Goal: Communication & Community: Connect with others

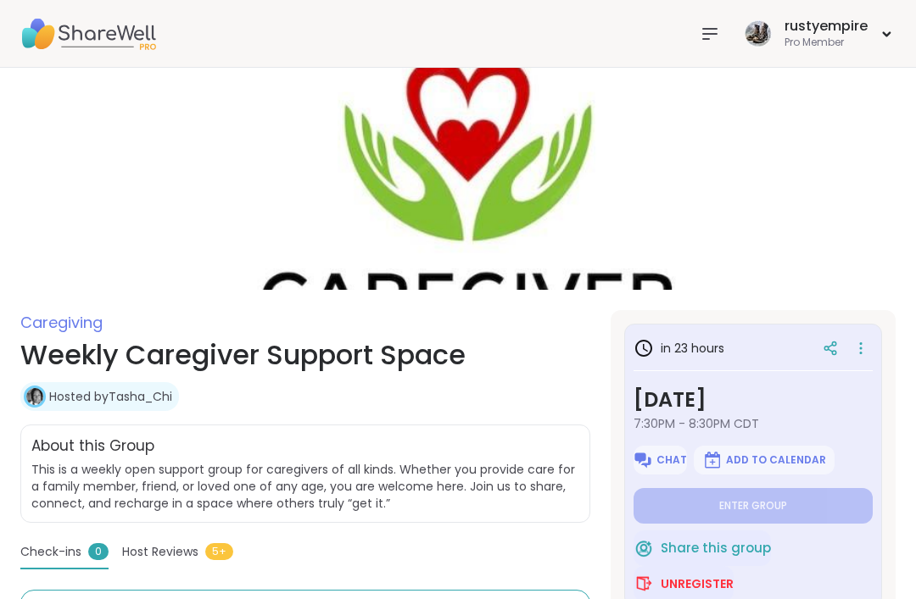
click at [711, 33] on icon at bounding box center [710, 34] width 14 height 10
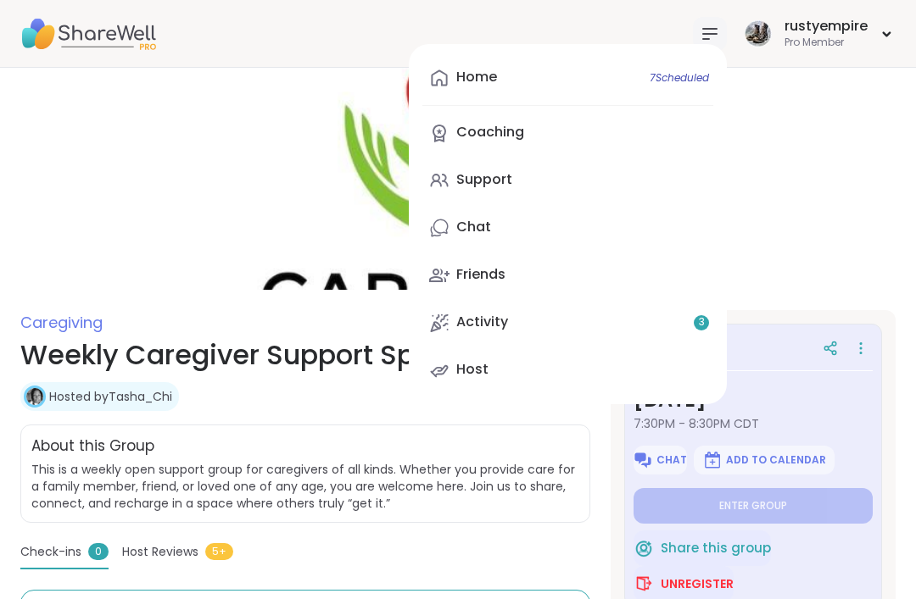
click at [499, 84] on link "Home 7 Scheduled" at bounding box center [567, 78] width 291 height 41
type textarea "*"
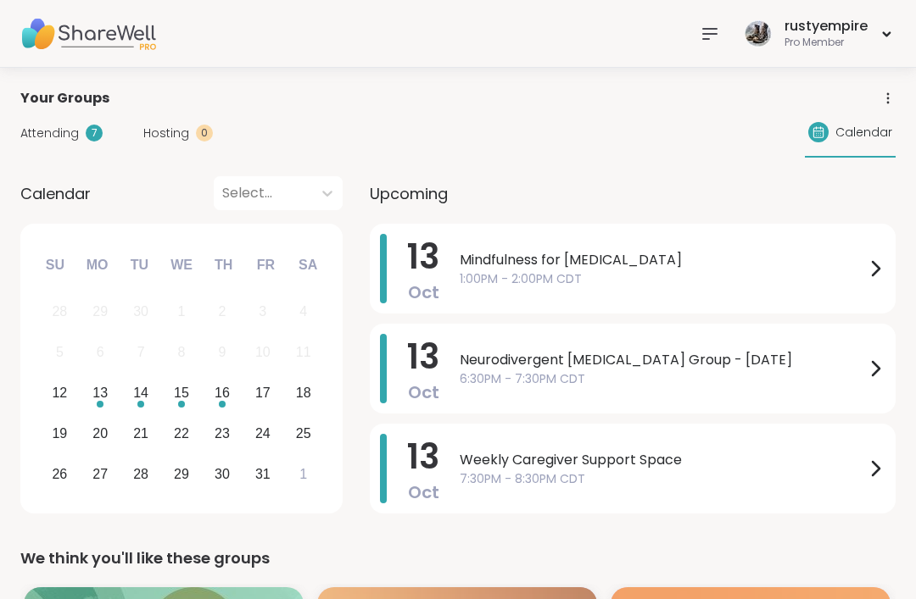
click at [61, 137] on span "Attending" at bounding box center [49, 134] width 58 height 18
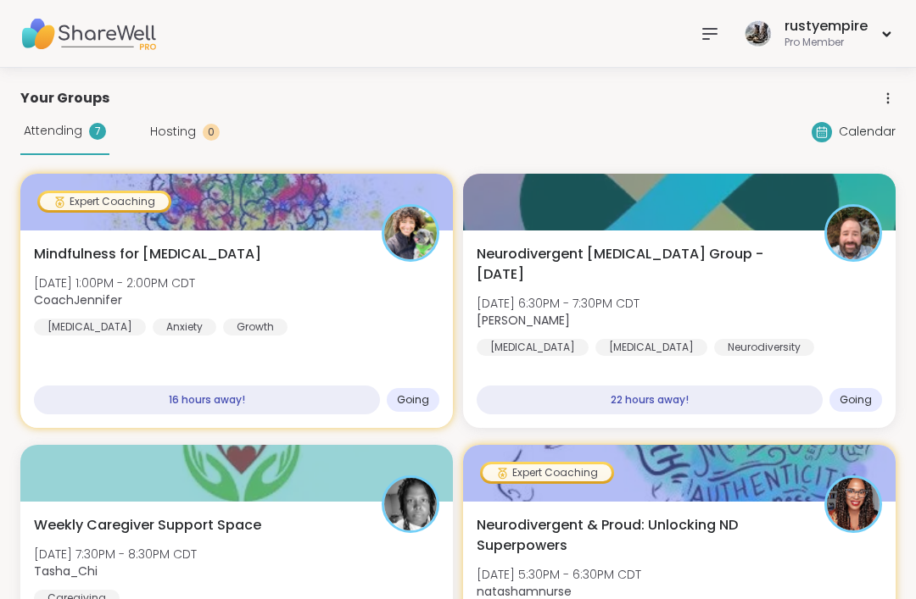
click at [60, 136] on span "Attending" at bounding box center [53, 131] width 58 height 18
click at [164, 139] on span "Hosting" at bounding box center [173, 132] width 46 height 18
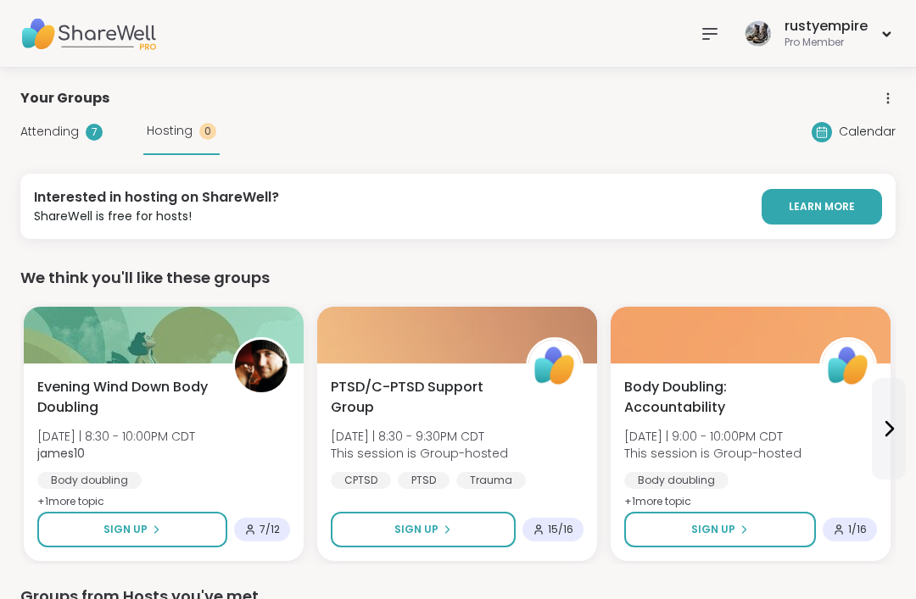
click at [717, 27] on icon at bounding box center [709, 34] width 20 height 20
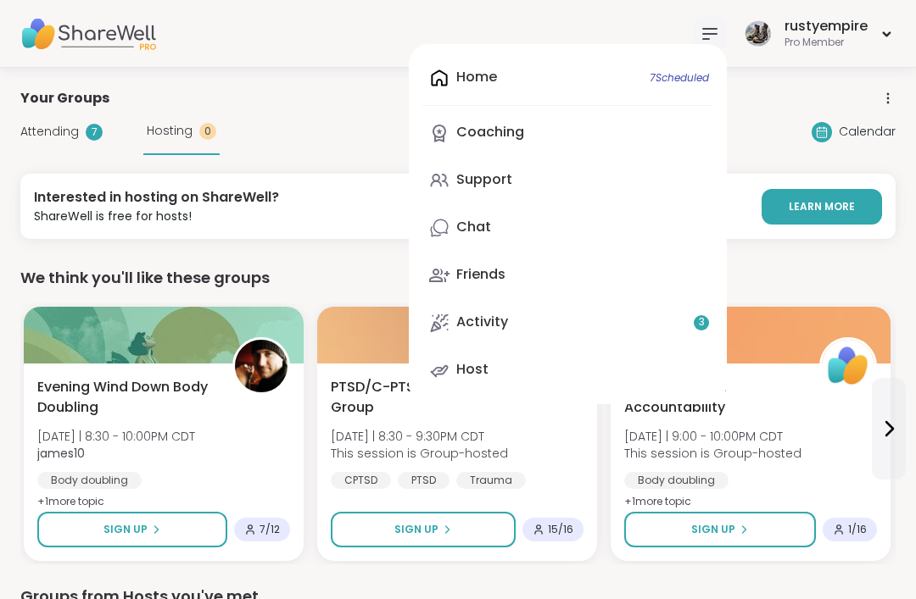
click at [499, 184] on div "Support" at bounding box center [484, 179] width 56 height 19
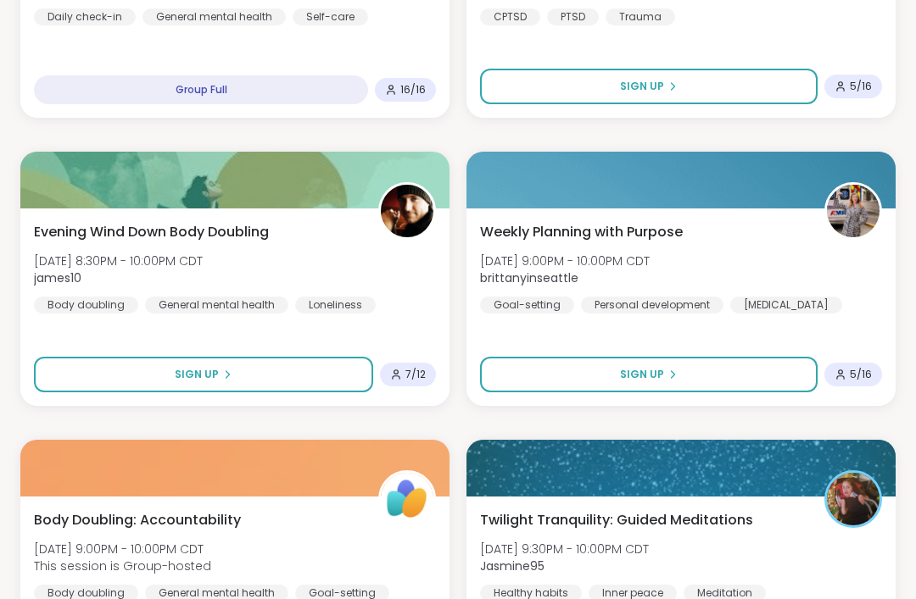
scroll to position [1000, 0]
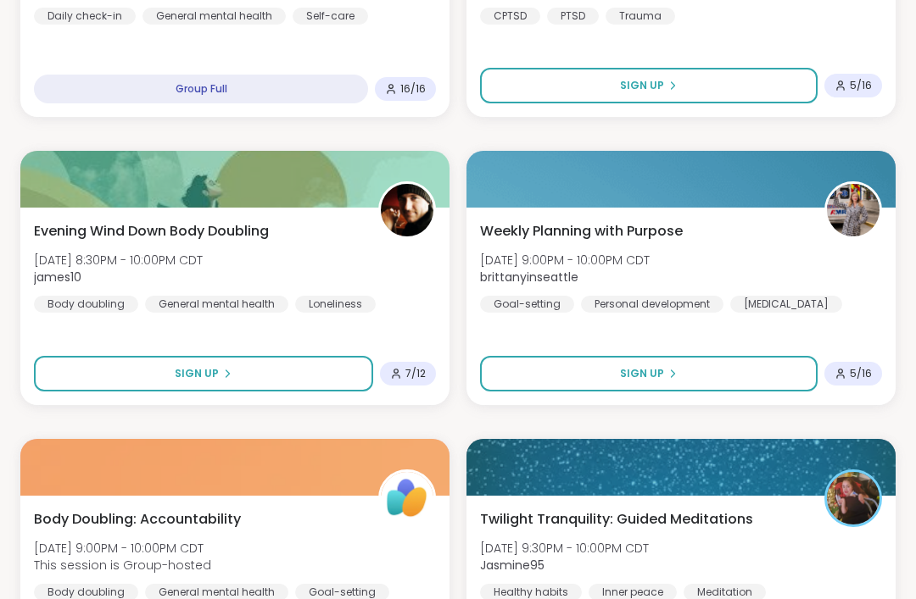
click at [143, 244] on div "Evening Wind Down Body Doubling [DATE] 8:30PM - 10:00PM CDT james10 Body doubli…" at bounding box center [235, 267] width 402 height 92
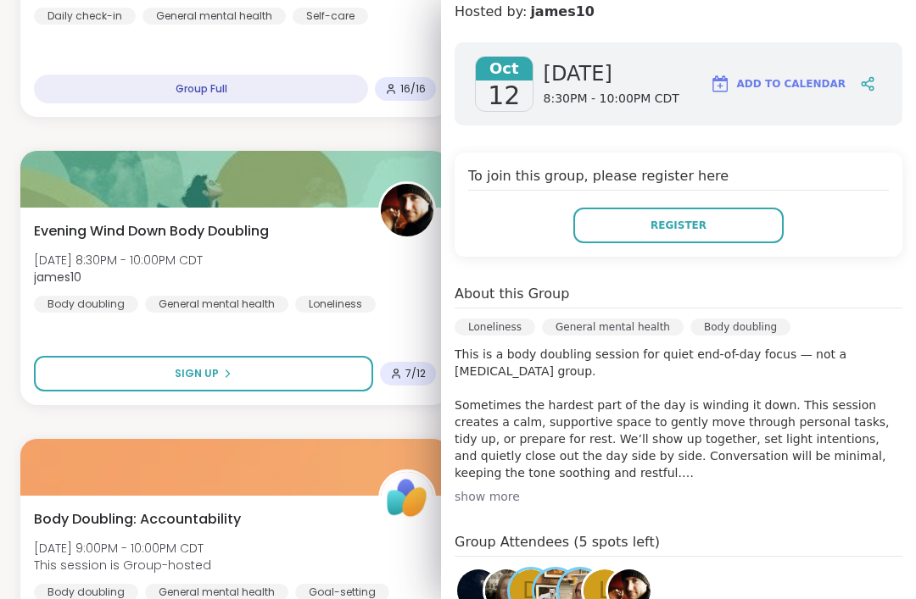
scroll to position [243, 0]
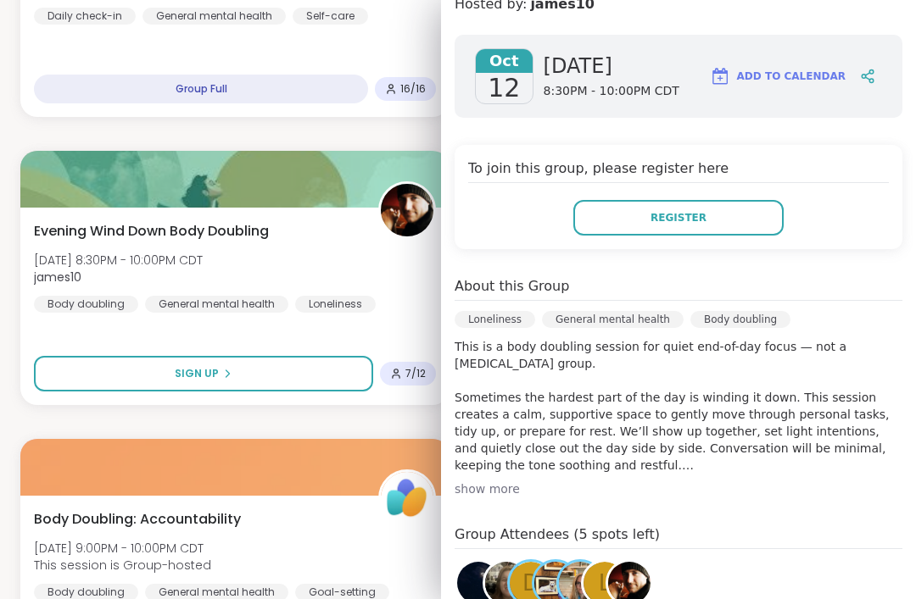
click at [493, 562] on img at bounding box center [506, 583] width 42 height 42
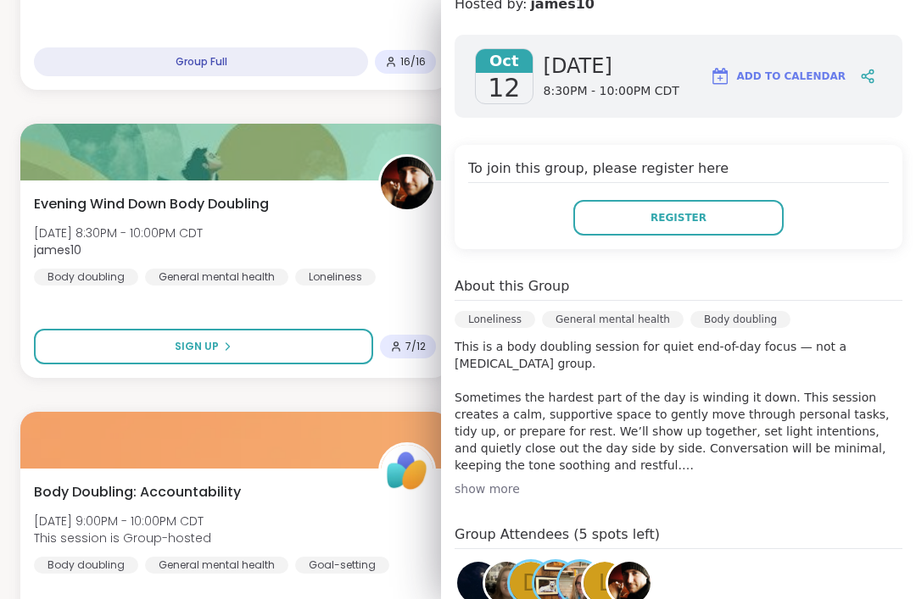
click at [462, 562] on img at bounding box center [478, 583] width 42 height 42
click at [549, 562] on img at bounding box center [555, 583] width 42 height 42
click at [572, 562] on img at bounding box center [580, 583] width 42 height 42
click at [600, 567] on span "L" at bounding box center [605, 583] width 13 height 33
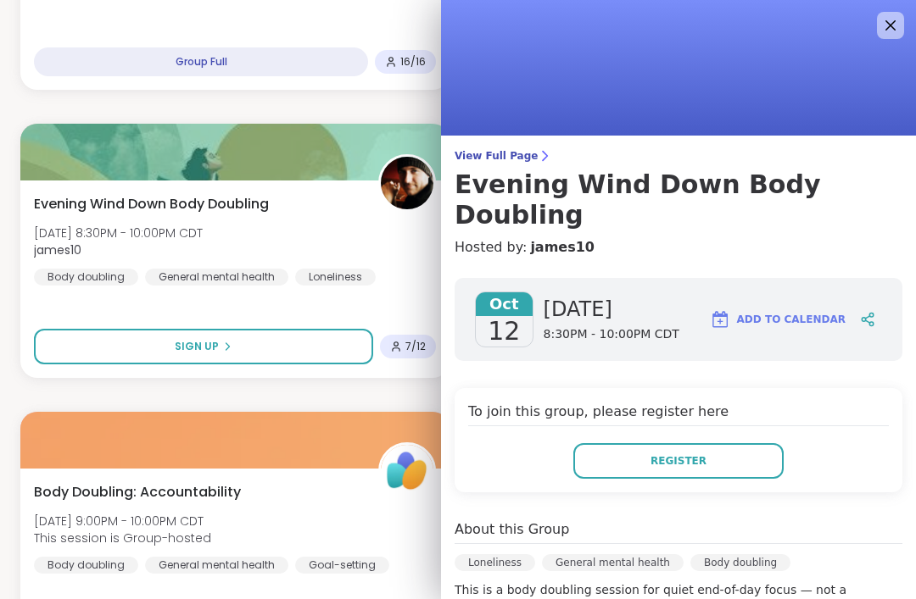
scroll to position [0, 0]
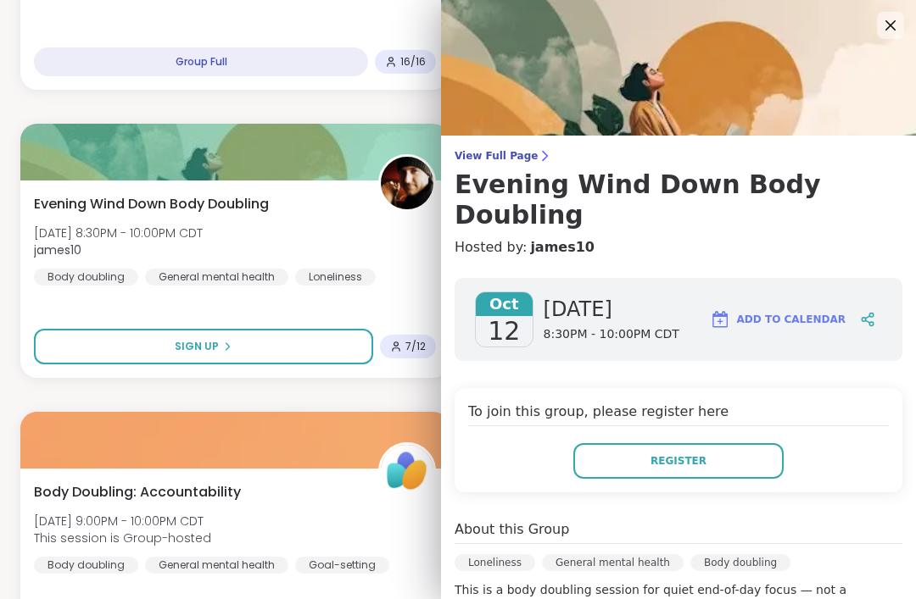
click at [891, 25] on icon at bounding box center [890, 25] width 10 height 10
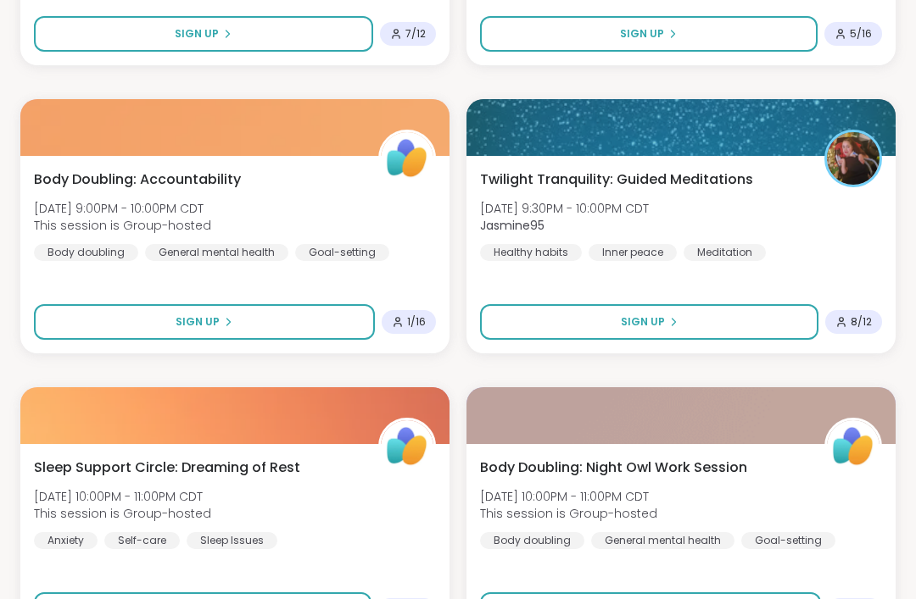
scroll to position [1339, 0]
click at [686, 179] on span "Twilight Tranquility: Guided Meditations" at bounding box center [616, 180] width 273 height 20
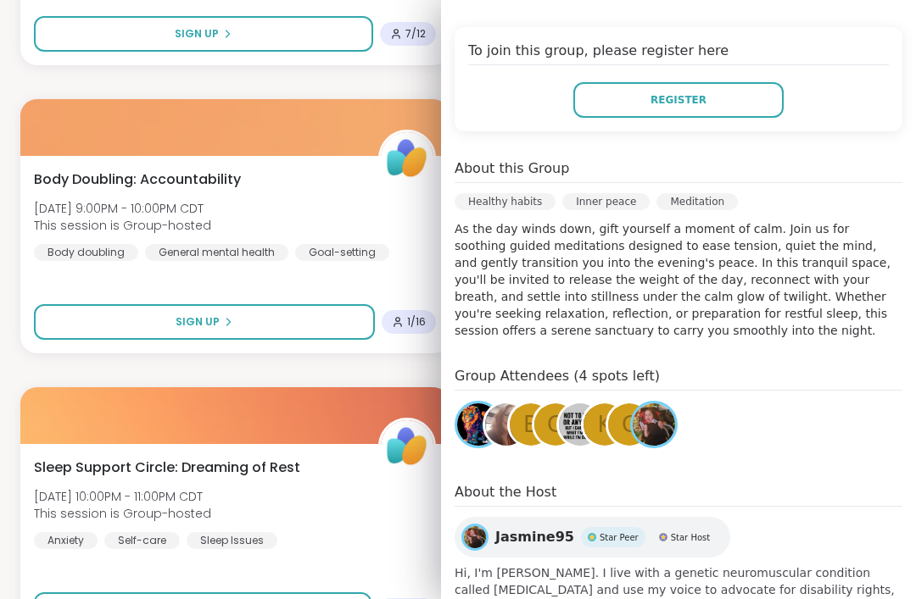
scroll to position [367, 0]
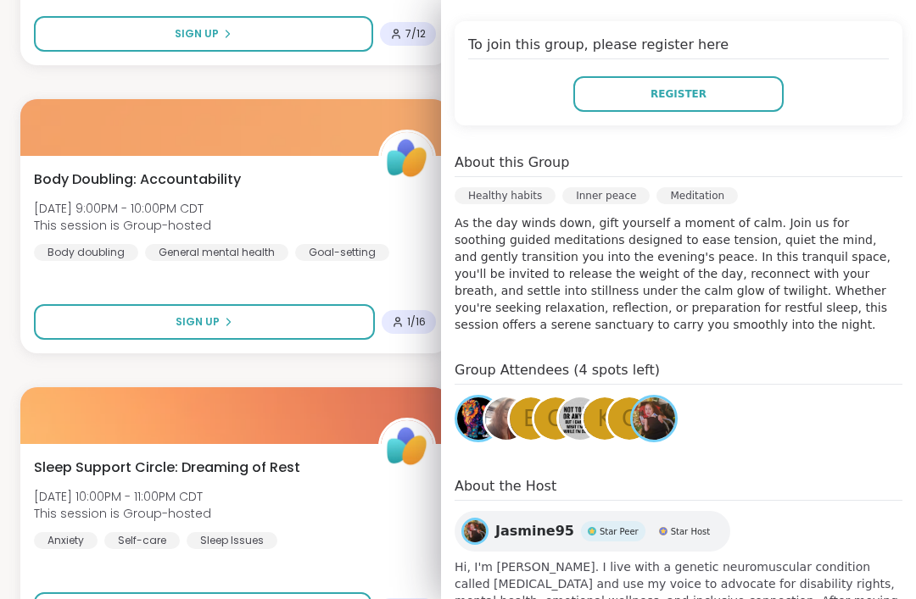
click at [480, 410] on img at bounding box center [478, 419] width 42 height 42
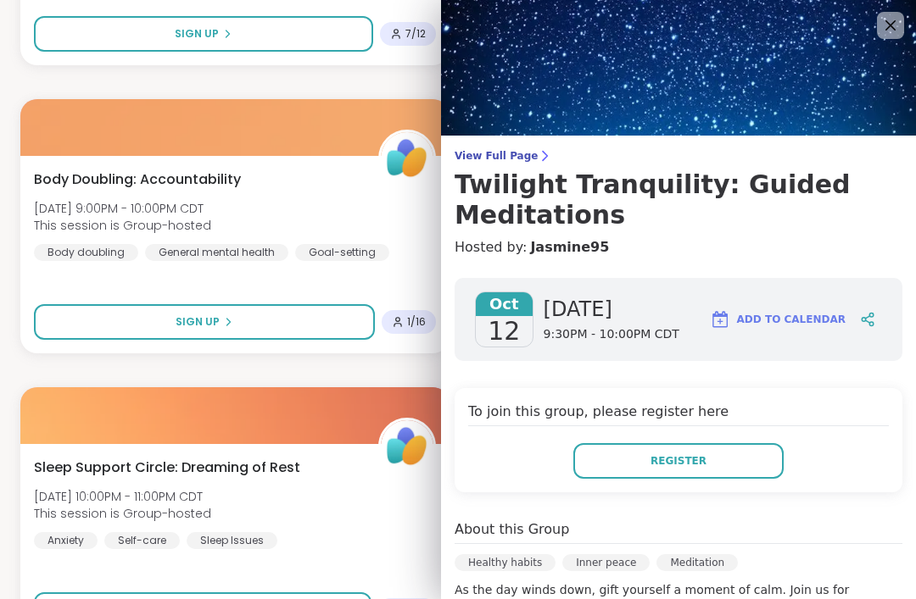
scroll to position [0, 0]
click at [891, 25] on icon at bounding box center [890, 25] width 10 height 10
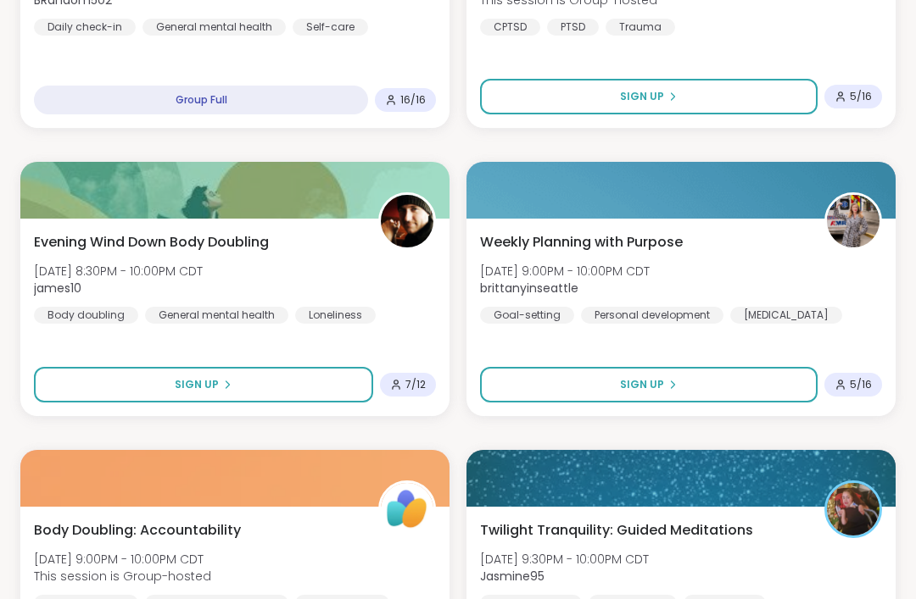
scroll to position [989, 0]
click at [582, 240] on span "Weekly Planning with Purpose" at bounding box center [581, 242] width 203 height 20
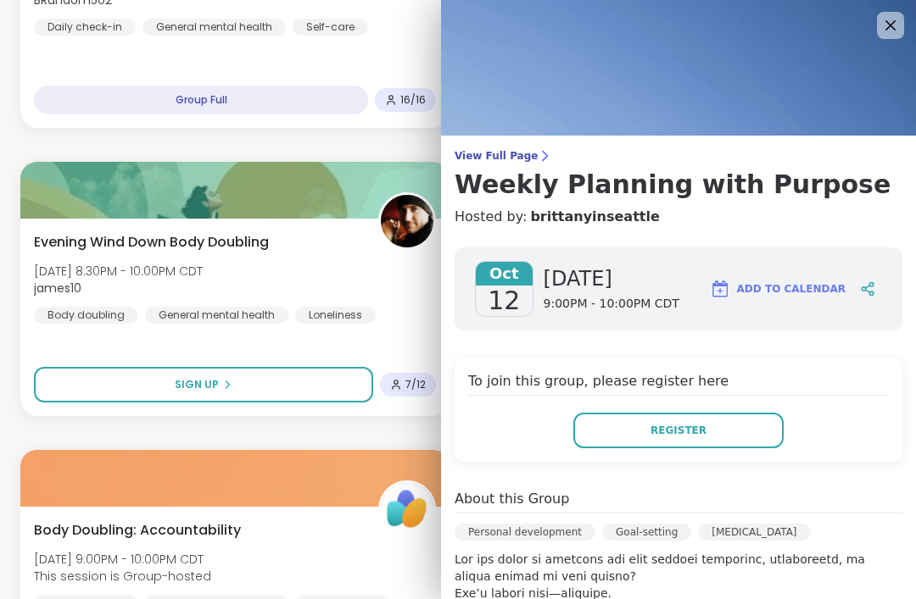
scroll to position [0, 0]
click at [888, 29] on icon at bounding box center [890, 25] width 10 height 10
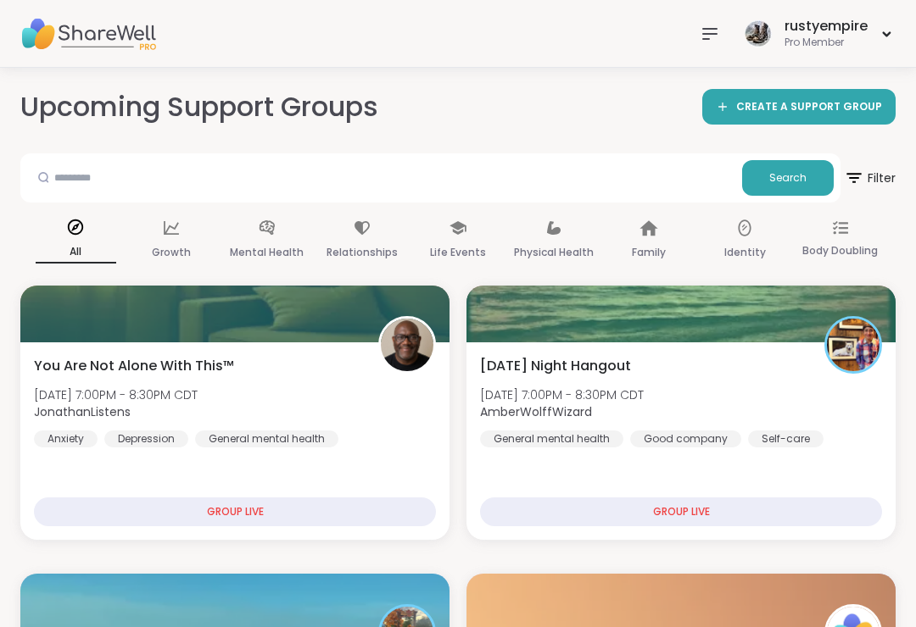
click at [711, 30] on icon at bounding box center [709, 34] width 20 height 20
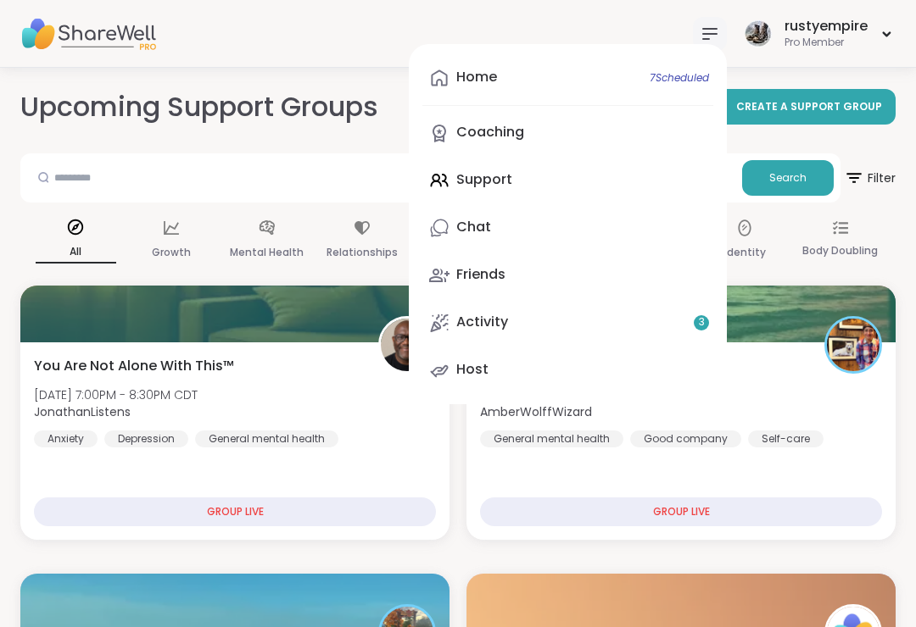
click at [499, 222] on link "Chat" at bounding box center [567, 228] width 291 height 41
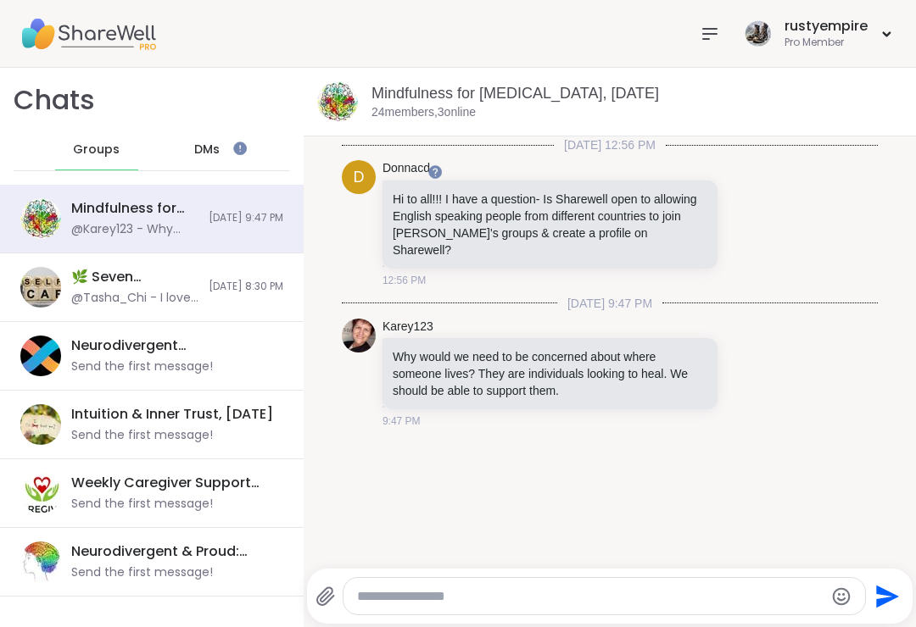
click at [218, 145] on span "DMs" at bounding box center [206, 150] width 25 height 17
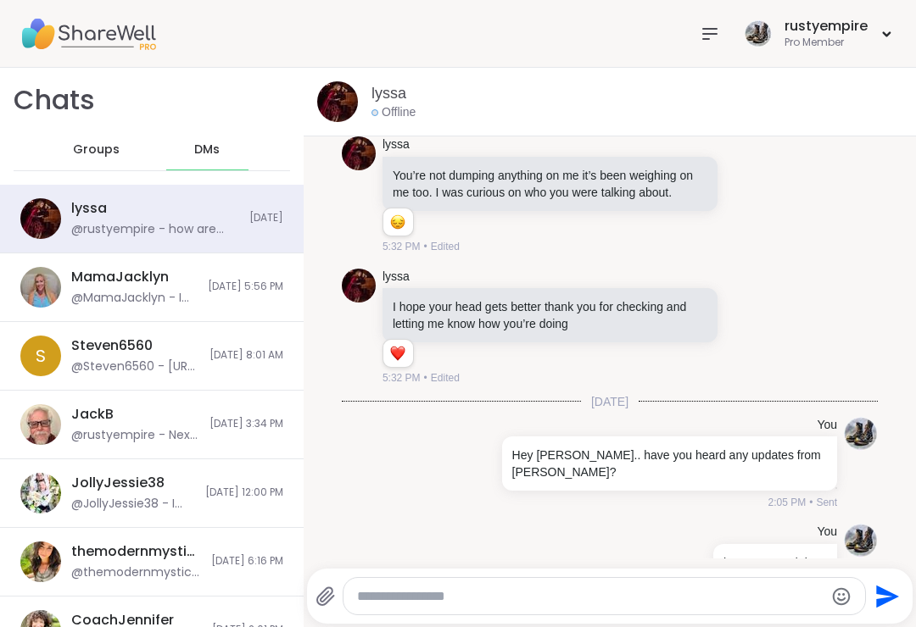
click at [81, 228] on div "@rustyempire - how are you doing?" at bounding box center [155, 229] width 168 height 17
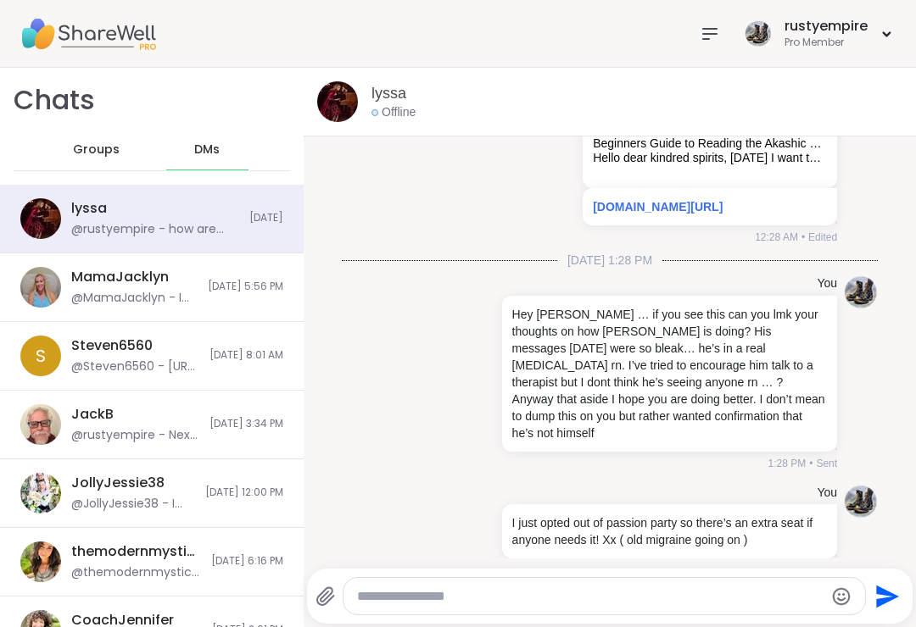
click at [710, 29] on icon at bounding box center [710, 34] width 14 height 10
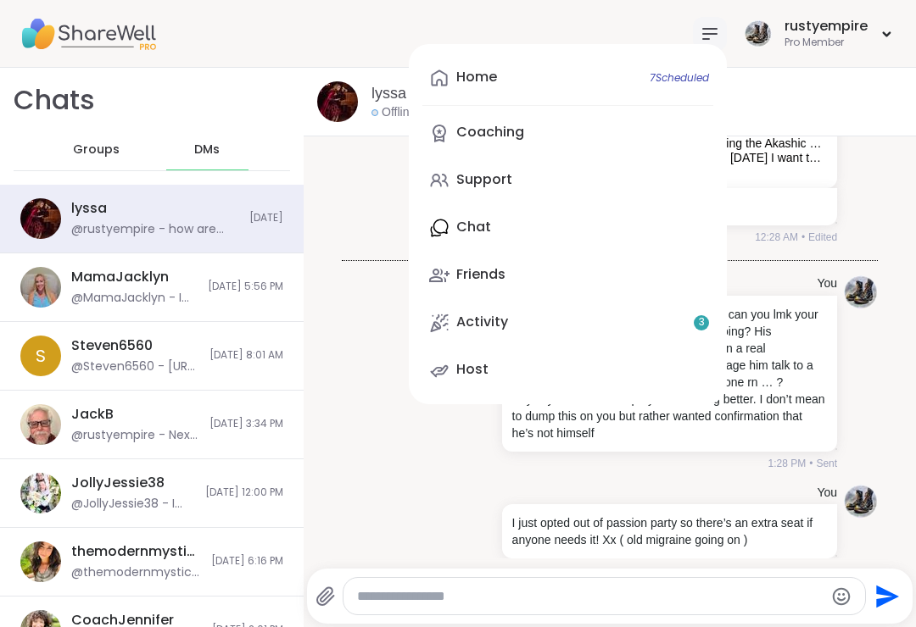
scroll to position [2003, 0]
click at [194, 149] on span "DMs" at bounding box center [206, 150] width 25 height 17
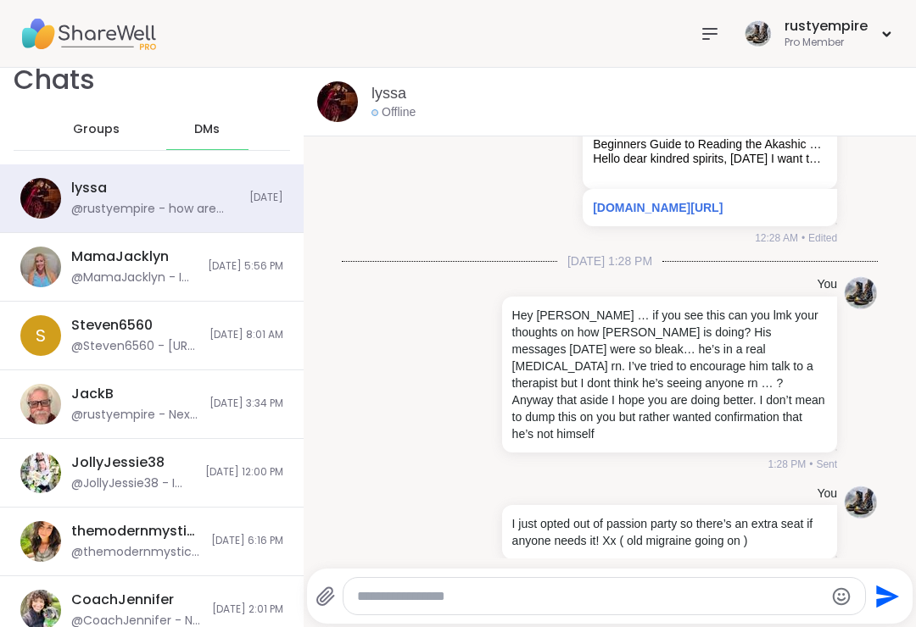
scroll to position [25, 0]
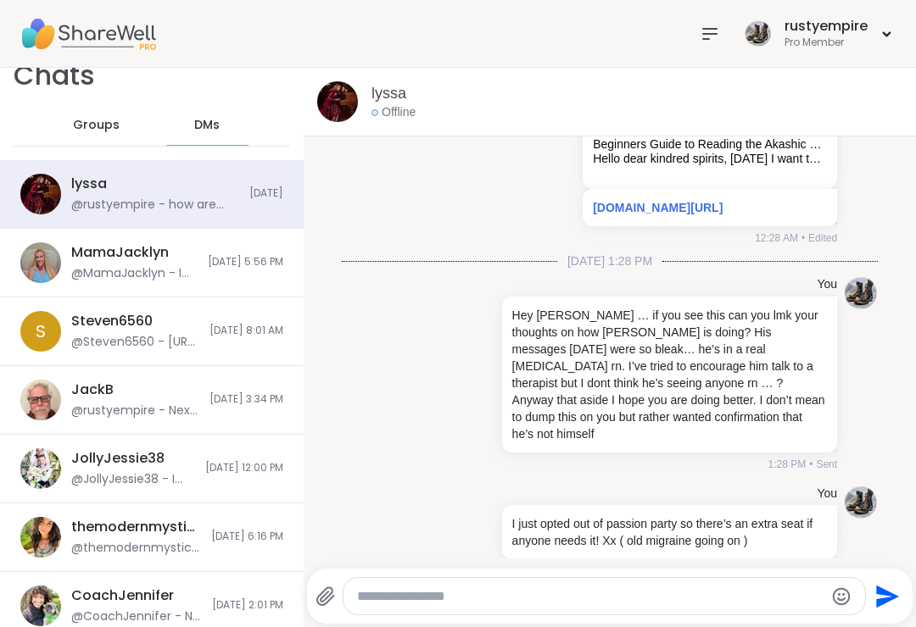
click at [105, 327] on div "Steven6560" at bounding box center [111, 321] width 81 height 19
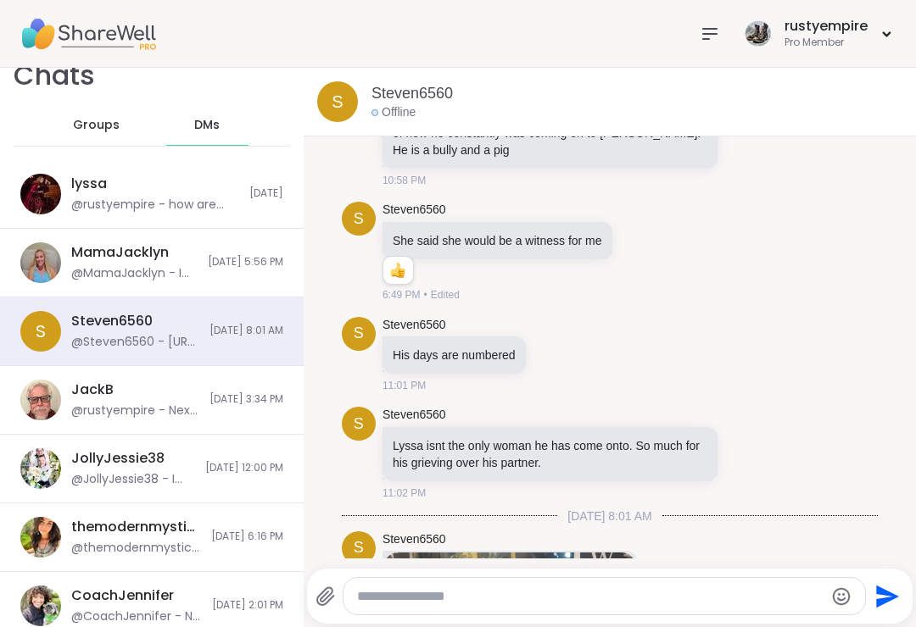
scroll to position [18481, 0]
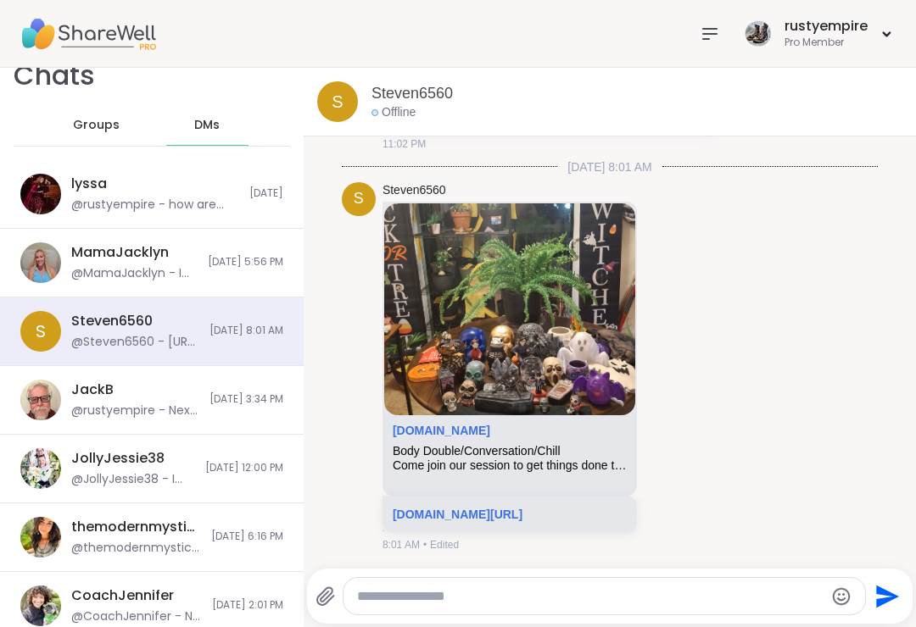
click at [420, 599] on textarea "Type your message" at bounding box center [590, 596] width 466 height 17
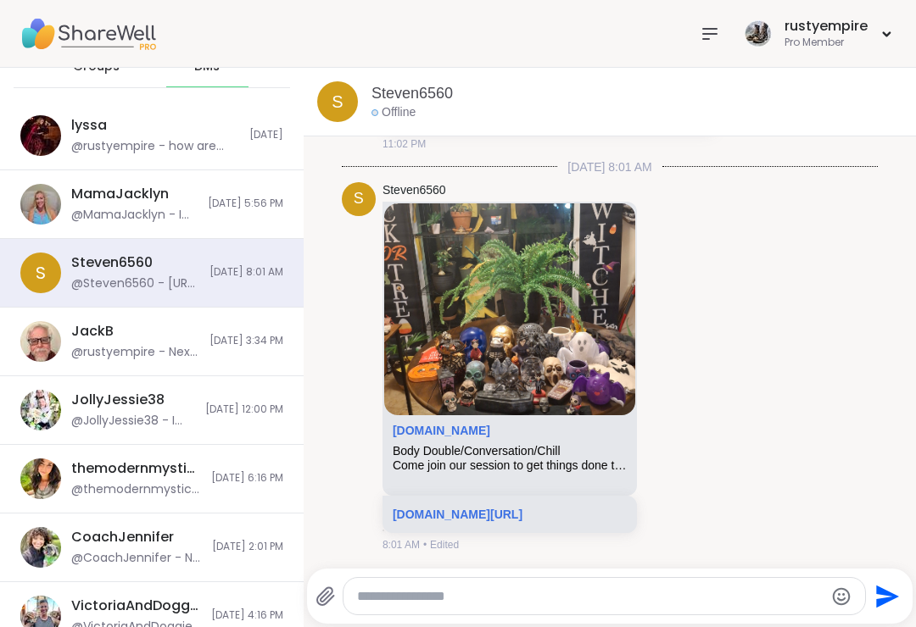
scroll to position [98, 0]
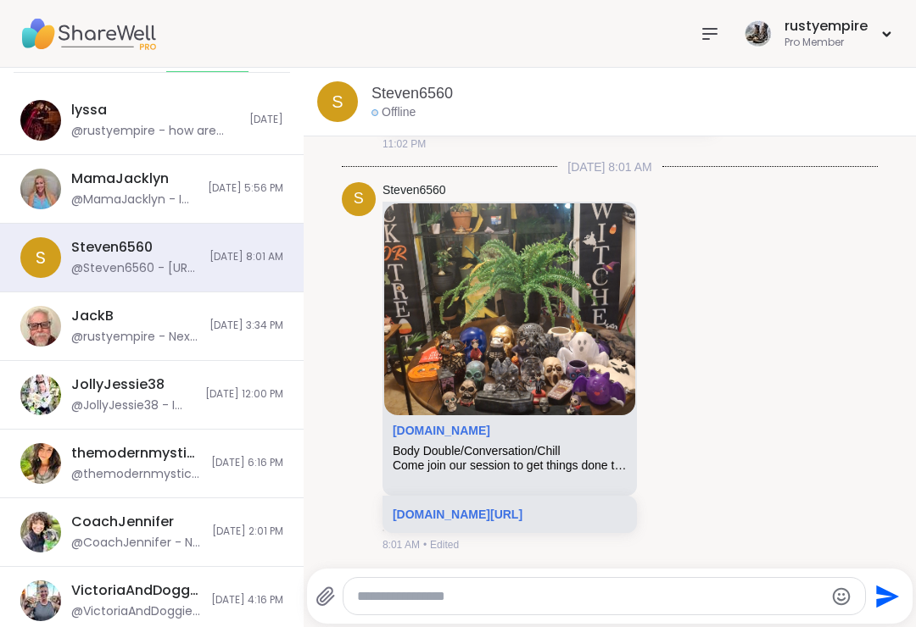
click at [424, 588] on textarea "Type your message" at bounding box center [590, 596] width 466 height 17
click at [128, 259] on div "Steven6560 @Steven6560 - [URL][DOMAIN_NAME]" at bounding box center [135, 257] width 128 height 39
click at [432, 593] on textarea "Type your message" at bounding box center [590, 596] width 466 height 17
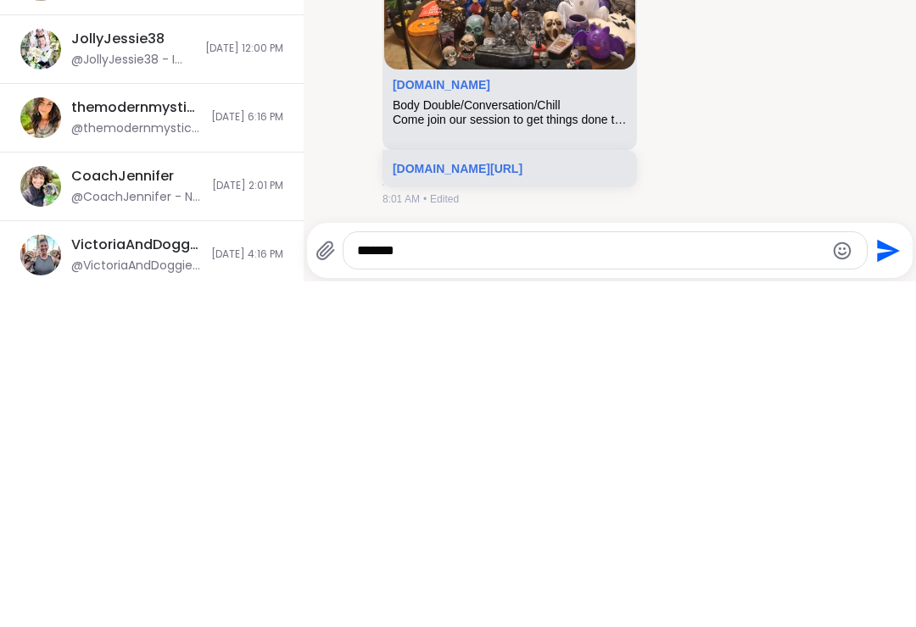
scroll to position [0, 0]
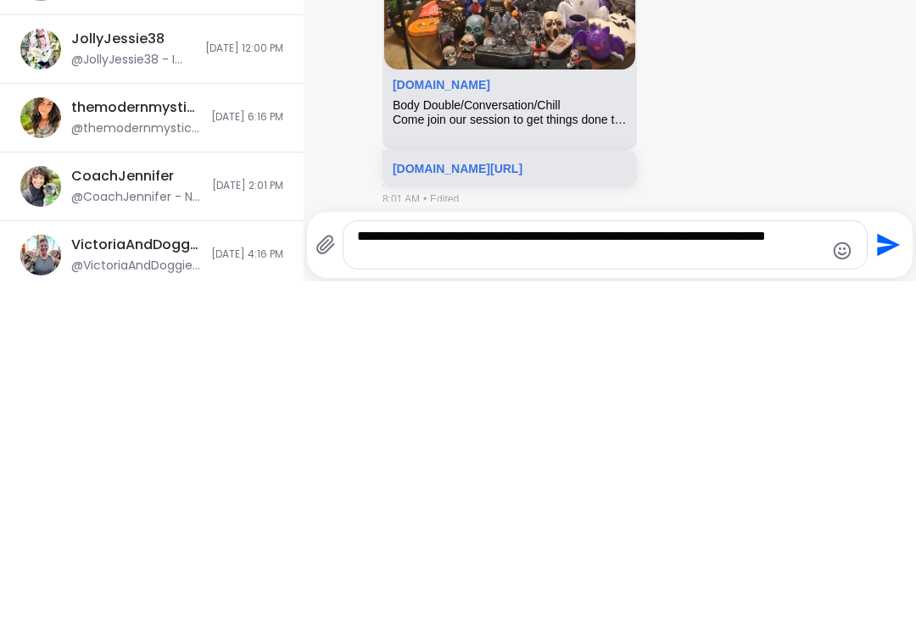
type textarea "**********"
click at [873, 577] on icon "Send" at bounding box center [885, 590] width 27 height 27
